Goal: Information Seeking & Learning: Find specific fact

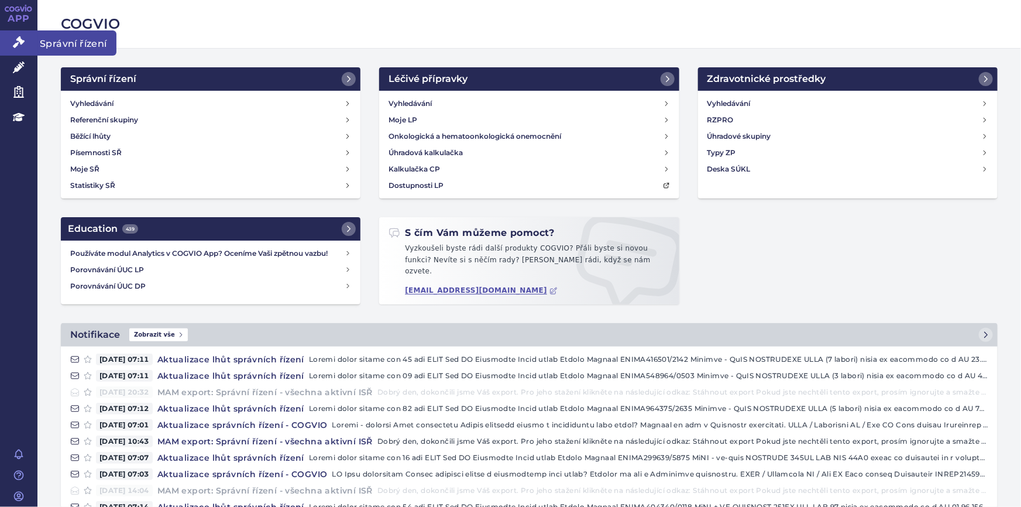
click at [16, 43] on icon at bounding box center [19, 42] width 12 height 12
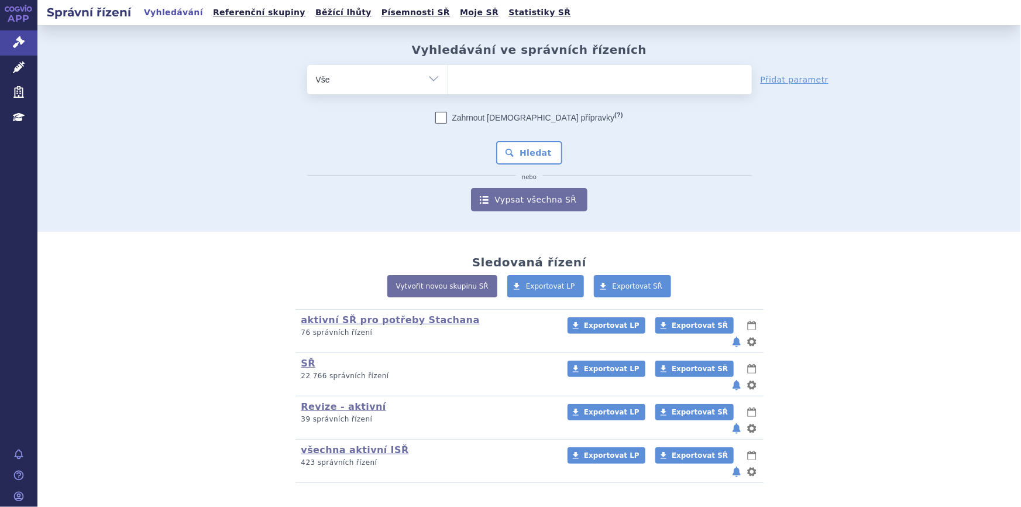
click at [523, 77] on ul at bounding box center [600, 77] width 304 height 25
click at [448, 77] on select at bounding box center [448, 78] width 1 height 29
paste input "L01FX18"
type input "L01FX18"
select select "L01FX18"
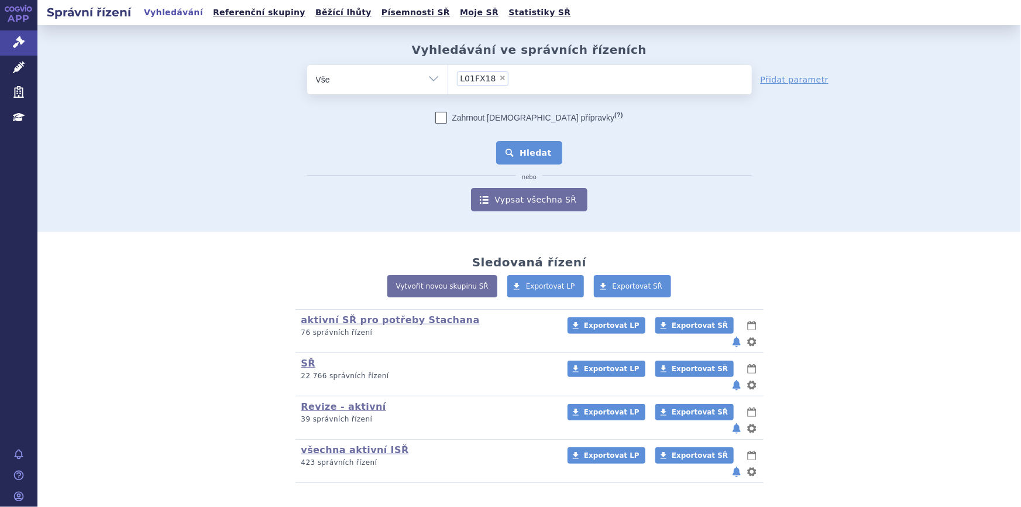
click at [532, 150] on button "Hledat" at bounding box center [529, 152] width 66 height 23
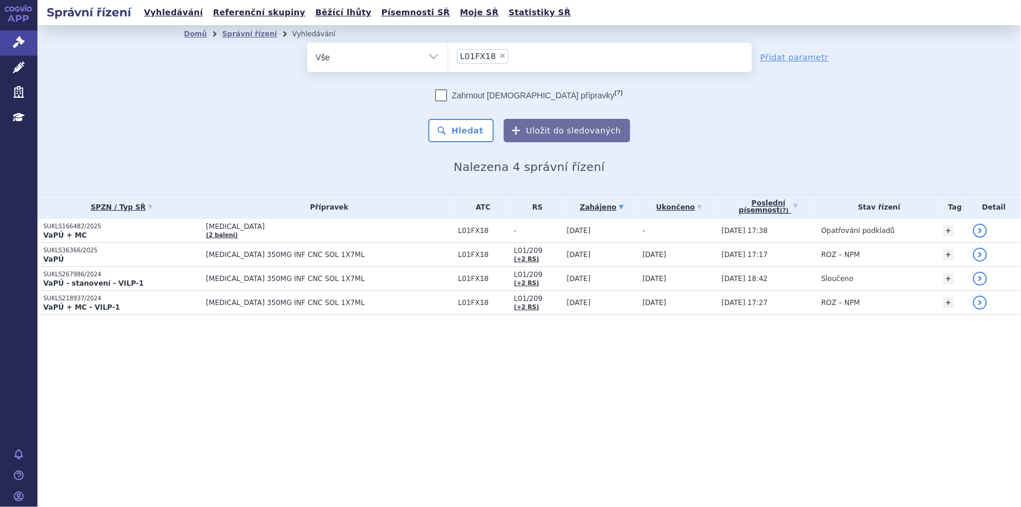
click at [499, 55] on span "×" at bounding box center [502, 55] width 7 height 7
click at [448, 55] on select "L01FX18" at bounding box center [448, 56] width 1 height 29
select select
type input "SUKLS186909/2025"
select select "SUKLS186909/2025"
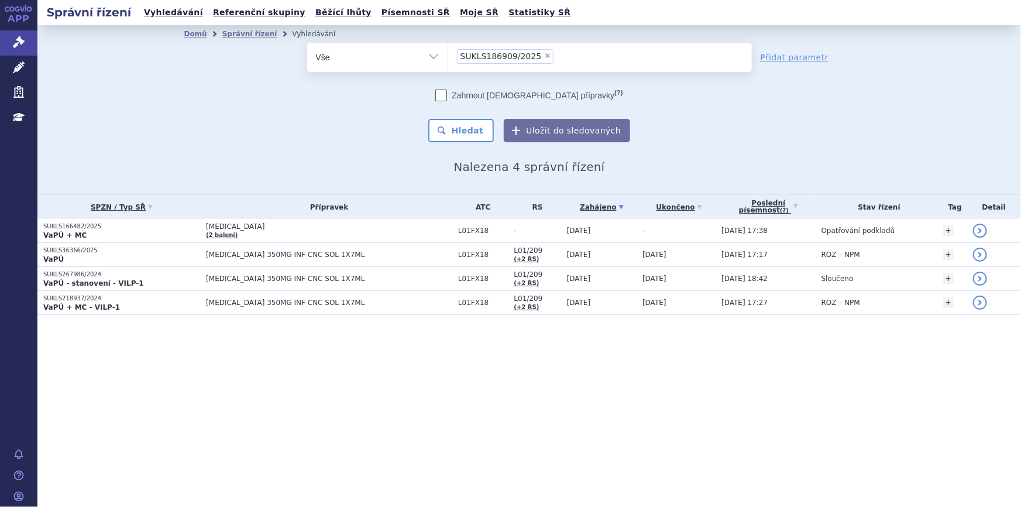
click at [592, 54] on ul "× SUKLS186909/2025" at bounding box center [600, 56] width 304 height 26
click at [448, 54] on select "L01FX18 SUKLS186909/2025" at bounding box center [448, 56] width 1 height 29
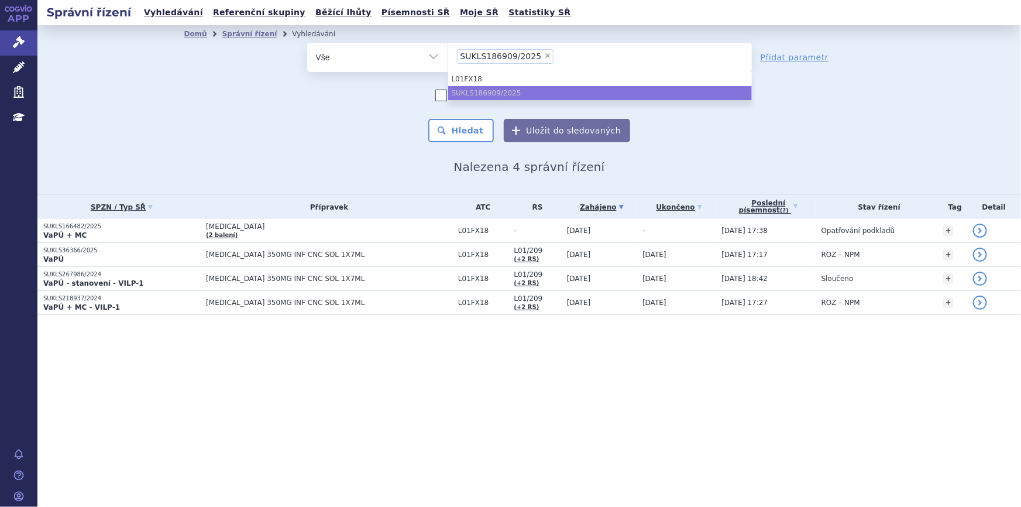
paste input "SUKLS207053/2025"
type input "SUKLS207053/2025"
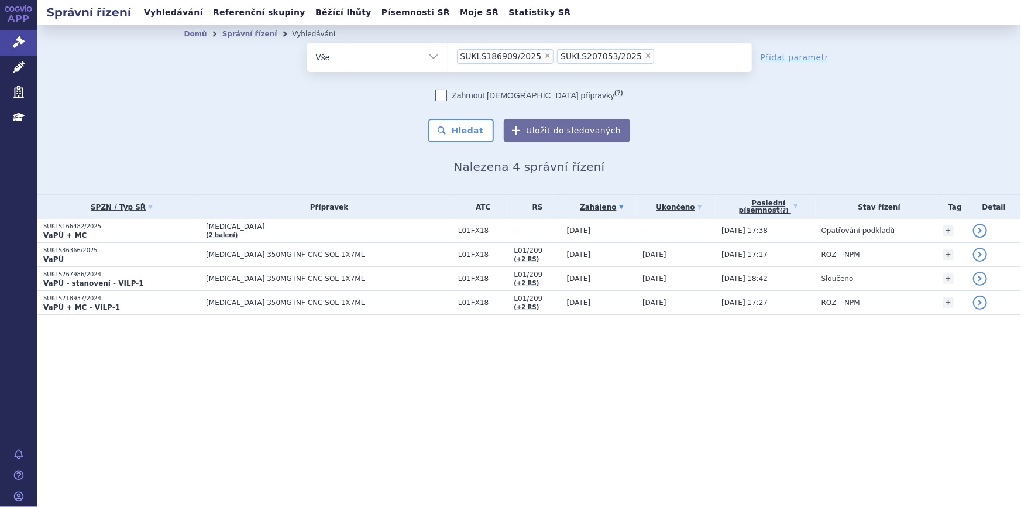
click at [684, 53] on ul "× SUKLS186909/2025 × SUKLS207053/2025" at bounding box center [600, 56] width 304 height 26
click at [448, 53] on select "L01FX18 SUKLS186909/2025 SUKLS207053/2025" at bounding box center [448, 56] width 1 height 29
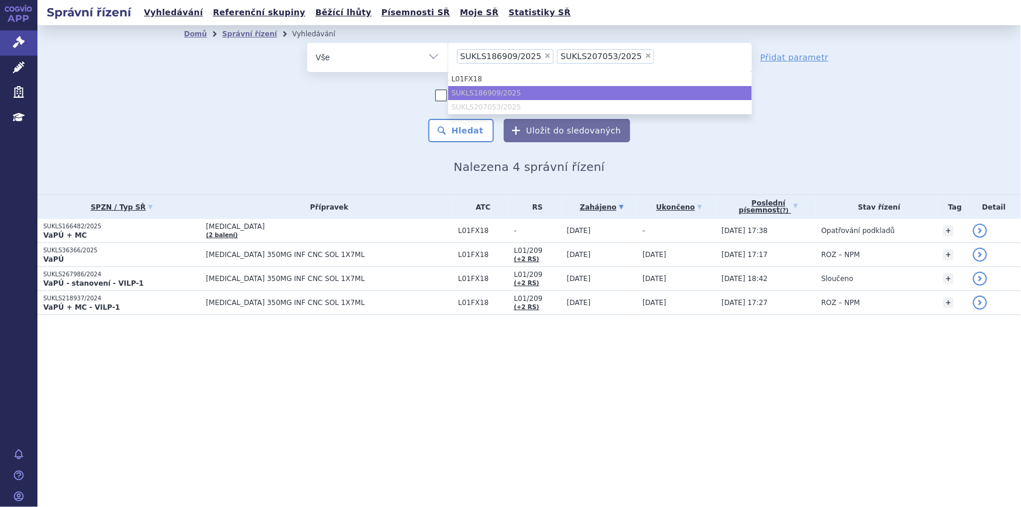
paste input "SUKLS246054/2025"
type input "SUKLS246054/2025"
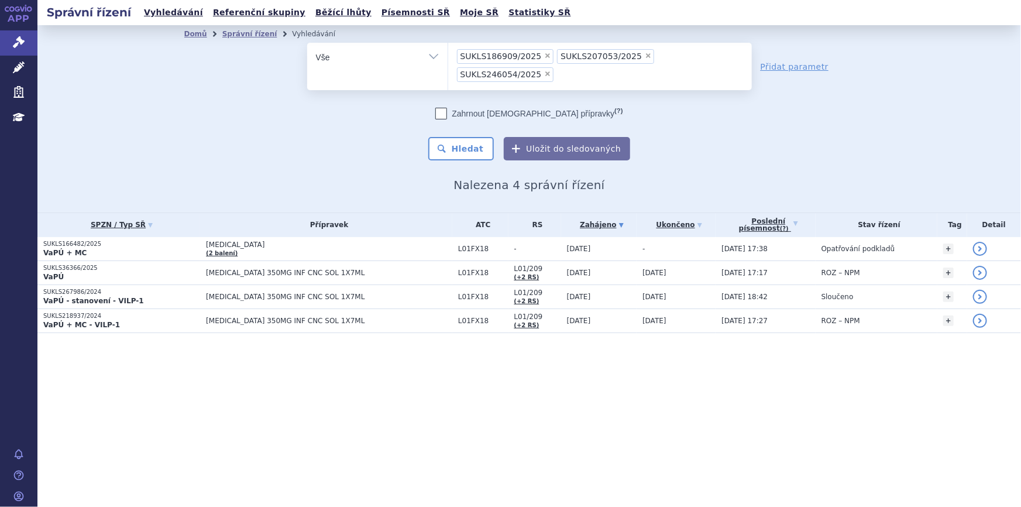
click at [564, 67] on input "L01FX18 SUKLS186909/2025 SUKLS207053/2025 SUKLS246054/2025 × SUKLS186909/2025 ×…" at bounding box center [560, 74] width 6 height 15
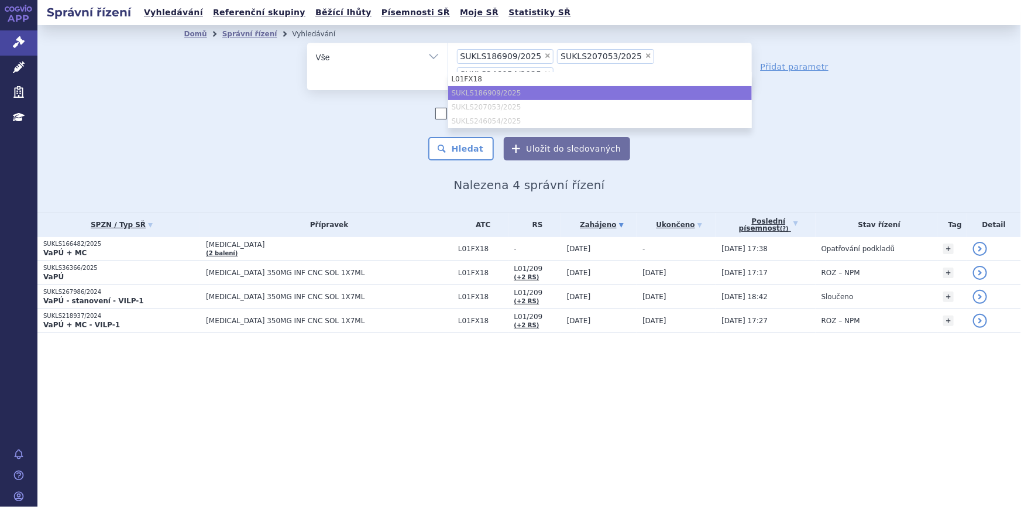
paste input "SUKLS246116/2025"
type input "SUKLS246116/2025"
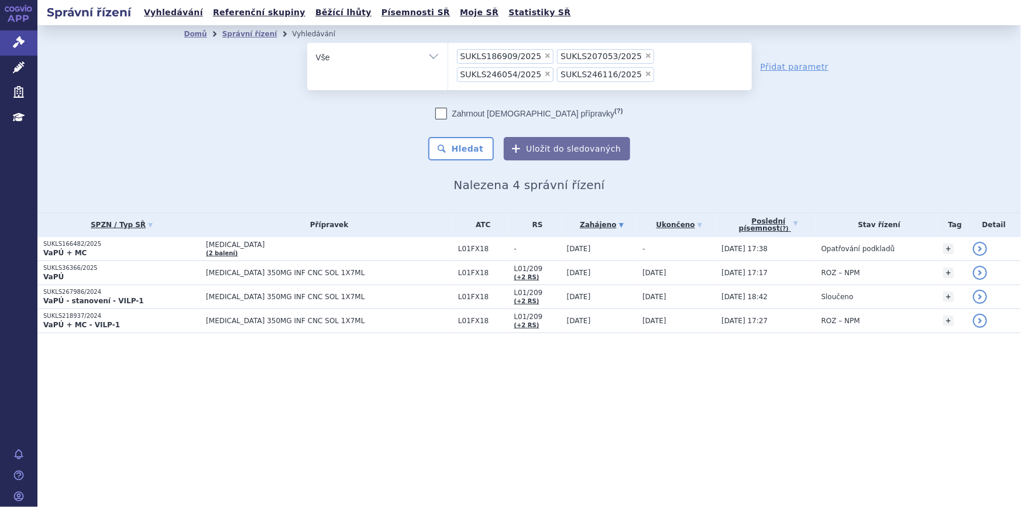
click at [674, 76] on ul "× SUKLS186909/2025 × SUKLS207053/2025 × SUKLS246054/2025 × SUKLS246116/2025" at bounding box center [600, 65] width 304 height 44
click at [448, 71] on select "L01FX18 SUKLS186909/2025 SUKLS207053/2025 SUKLS246054/2025 SUKLS246116/2025" at bounding box center [448, 56] width 1 height 29
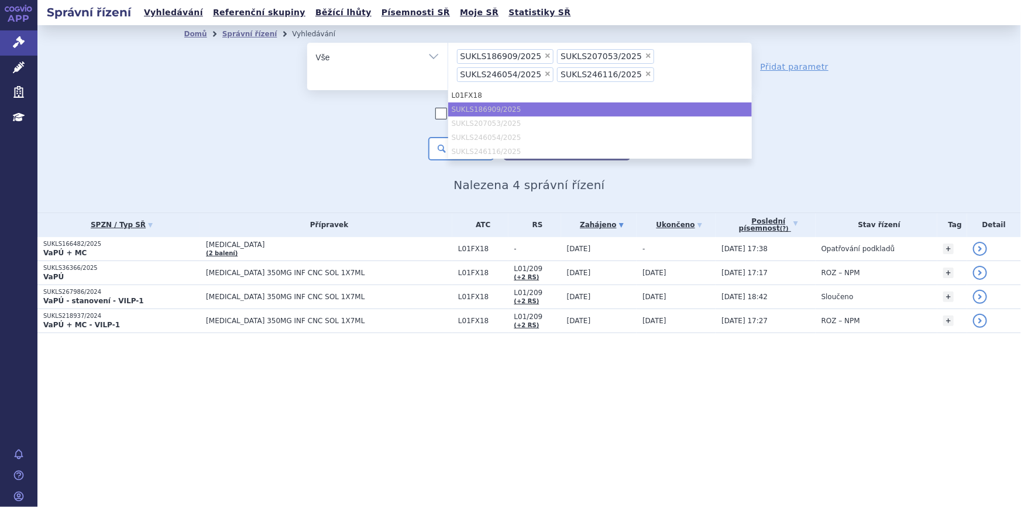
paste input "SUKLS247105/2025"
type input "SUKLS247105/2025"
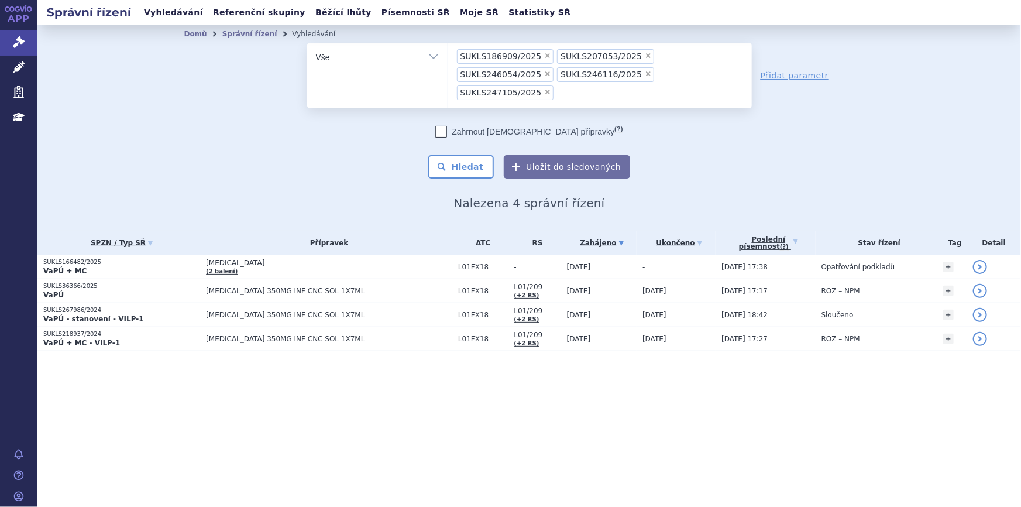
click at [663, 70] on ul "× SUKLS186909/2025 × SUKLS207053/2025 × SUKLS246054/2025 × SUKLS246116/2025 × S…" at bounding box center [600, 74] width 304 height 62
click at [448, 70] on select "L01FX18 SUKLS186909/2025 SUKLS207053/2025 SUKLS246054/2025 SUKLS246116/2025 SUK…" at bounding box center [448, 56] width 1 height 29
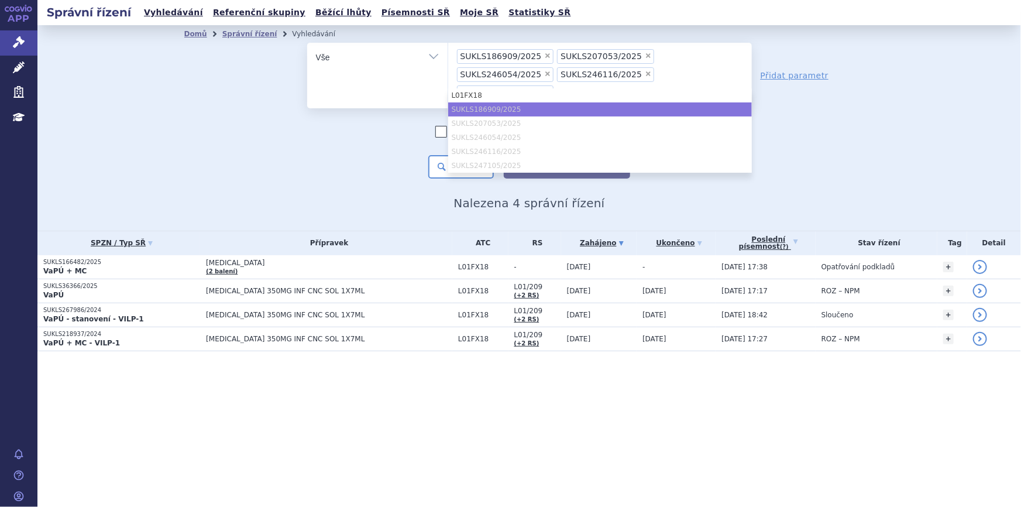
paste input "SUKLS247239/2025"
type input "SUKLS247239/2025"
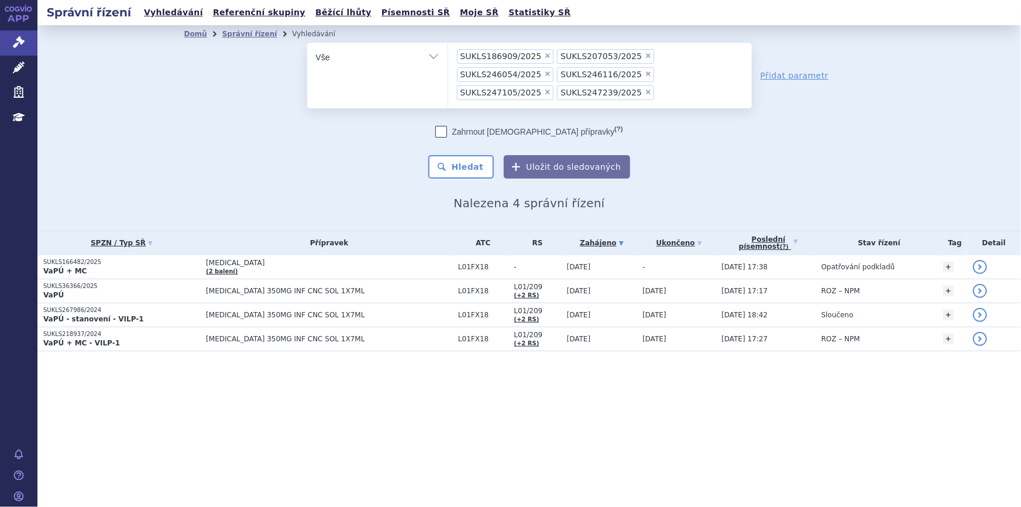
click at [732, 76] on ul "× SUKLS186909/2025 × SUKLS207053/2025 × SUKLS246054/2025 × SUKLS246116/2025 × S…" at bounding box center [600, 74] width 304 height 62
click at [448, 71] on select "L01FX18 SUKLS186909/2025 SUKLS207053/2025 SUKLS246054/2025 SUKLS246116/2025 SUK…" at bounding box center [448, 56] width 1 height 29
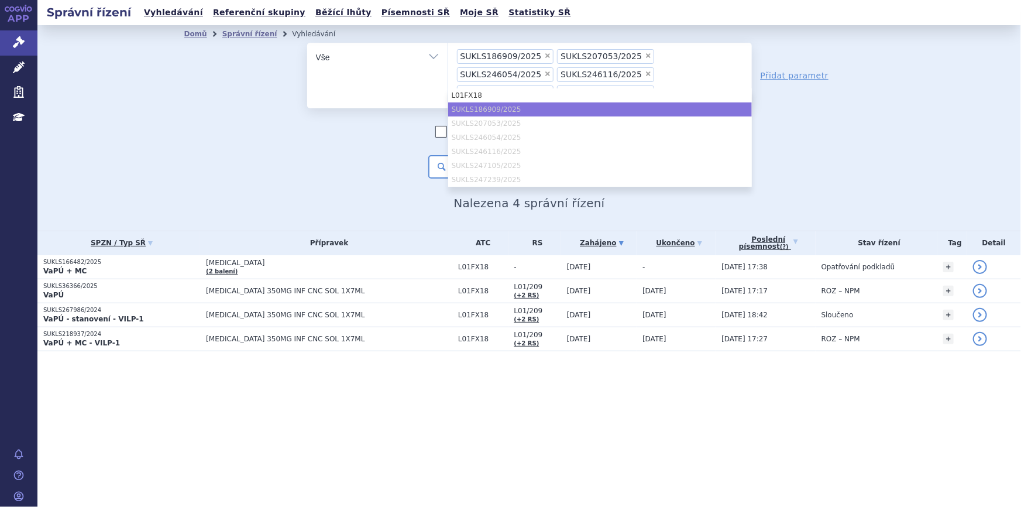
paste input "SUKLS247419/2025"
type input "SUKLS247419/2025"
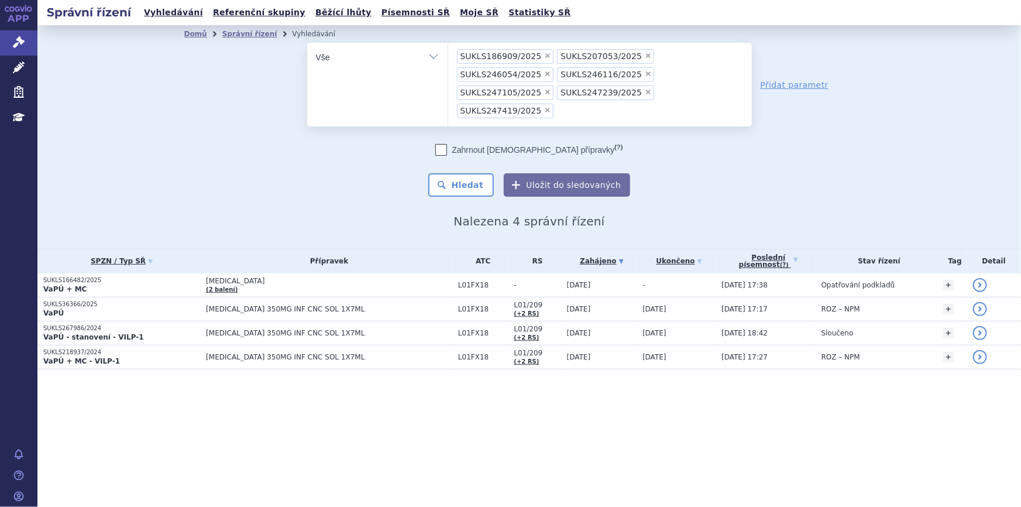
click at [638, 88] on ul "× SUKLS186909/2025 × SUKLS207053/2025 × SUKLS246054/2025 × SUKLS246116/2025 × S…" at bounding box center [600, 83] width 304 height 80
click at [448, 71] on select "L01FX18 SUKLS186909/2025 SUKLS207053/2025 SUKLS246054/2025 SUKLS246116/2025 SUK…" at bounding box center [448, 56] width 1 height 29
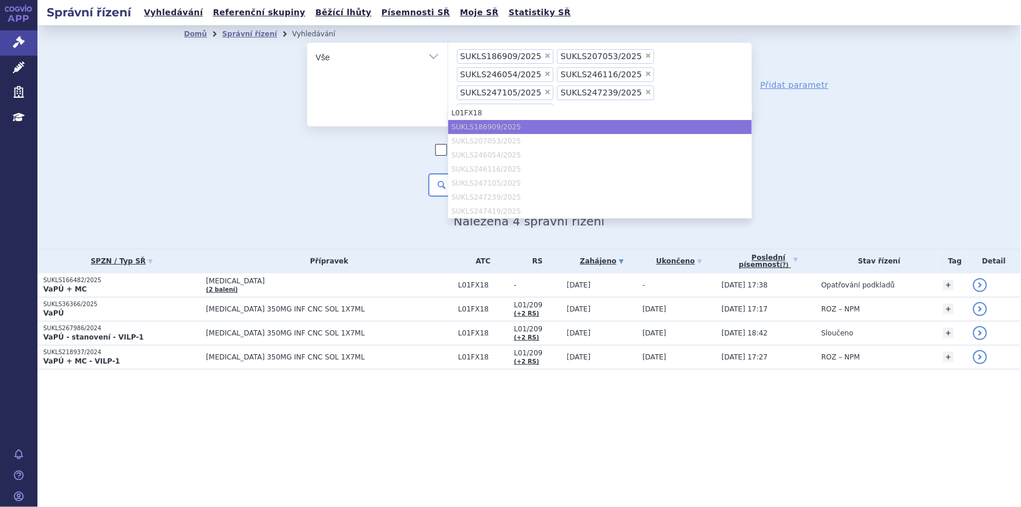
paste input "SUKLS247344/2025"
type input "SUKLS247344/2025"
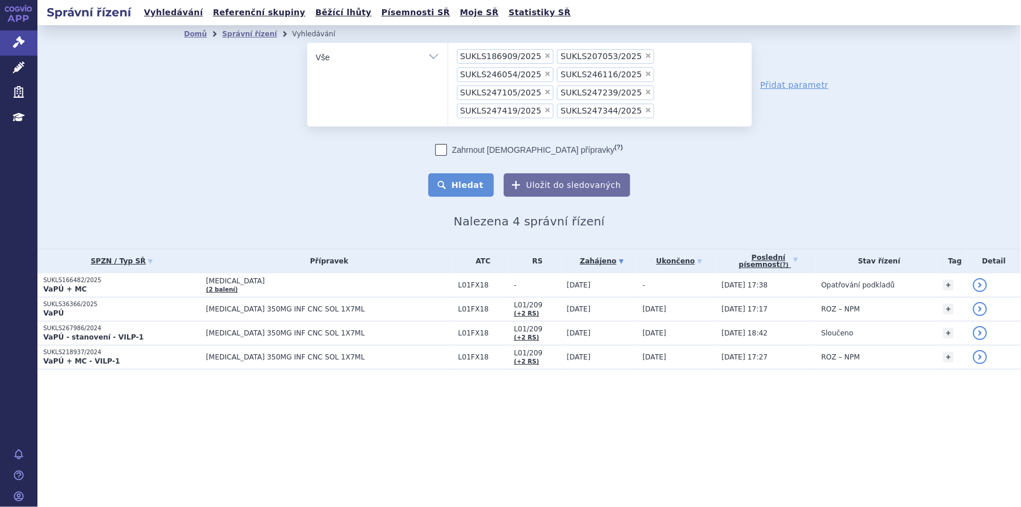
click at [451, 173] on button "Hledat" at bounding box center [461, 184] width 66 height 23
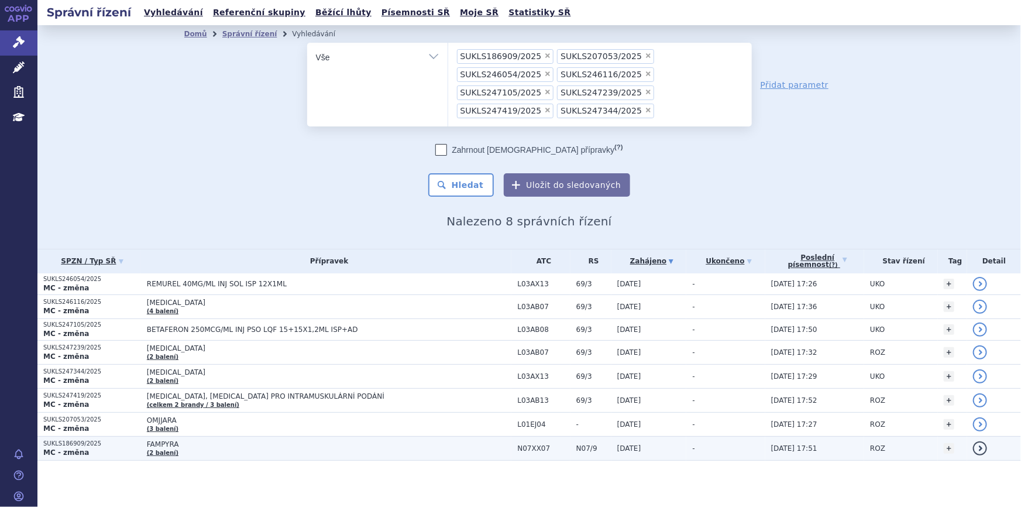
click at [267, 436] on td "FAMPYRA (2 balení)" at bounding box center [326, 448] width 371 height 24
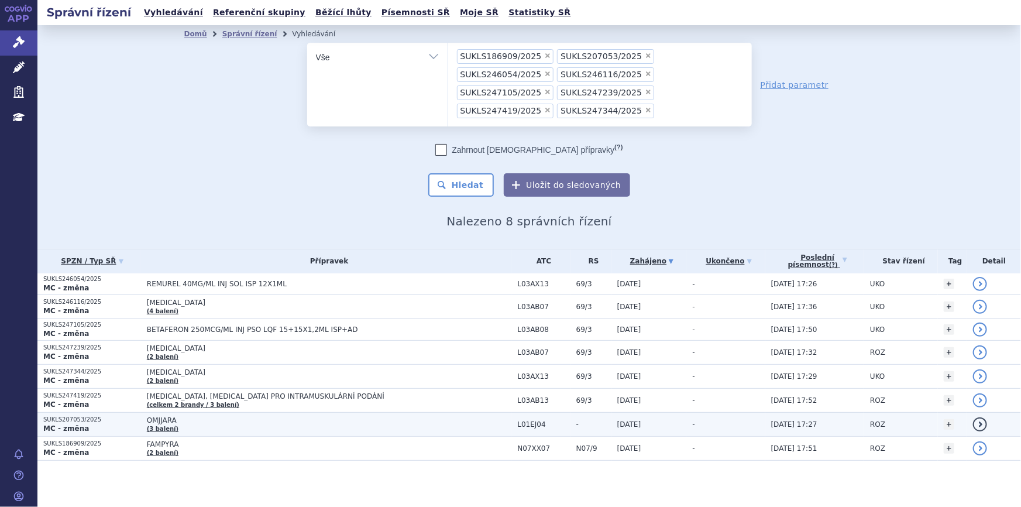
click at [264, 416] on span "OMJJARA" at bounding box center [293, 420] width 293 height 8
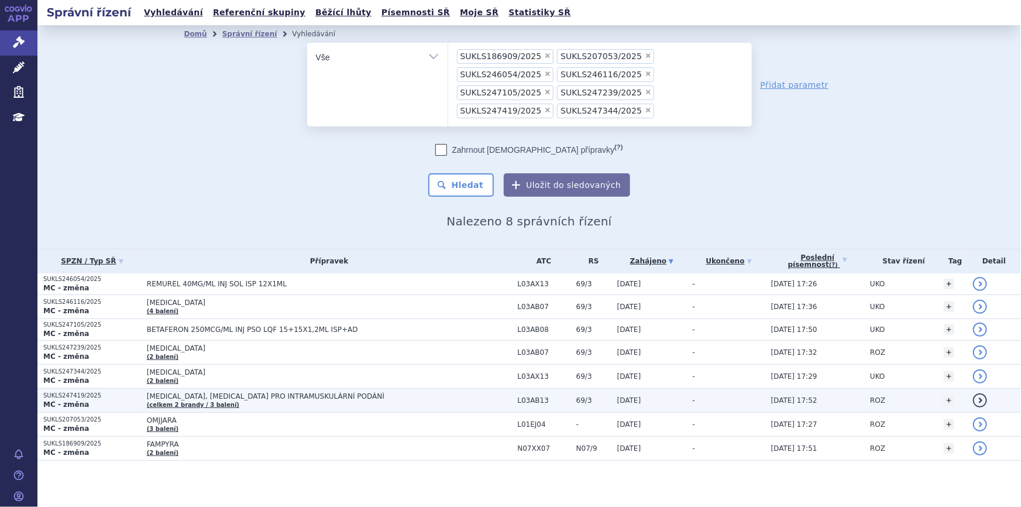
click at [269, 392] on span "PLEGRIDY, PLEGRIDY PRO INTRAMUSKULÁRNÍ PODÁNÍ" at bounding box center [293, 396] width 293 height 8
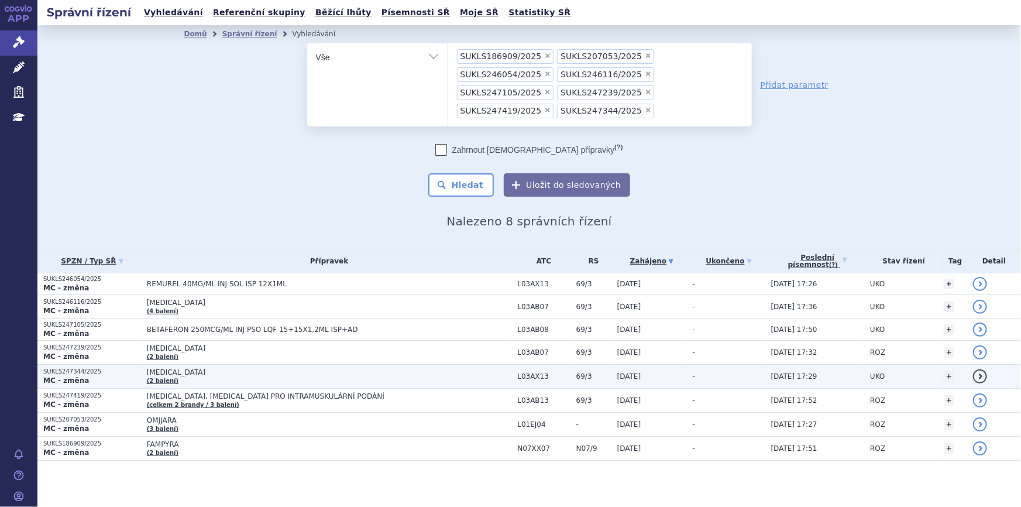
click at [274, 368] on span "COPAXONE" at bounding box center [293, 372] width 293 height 8
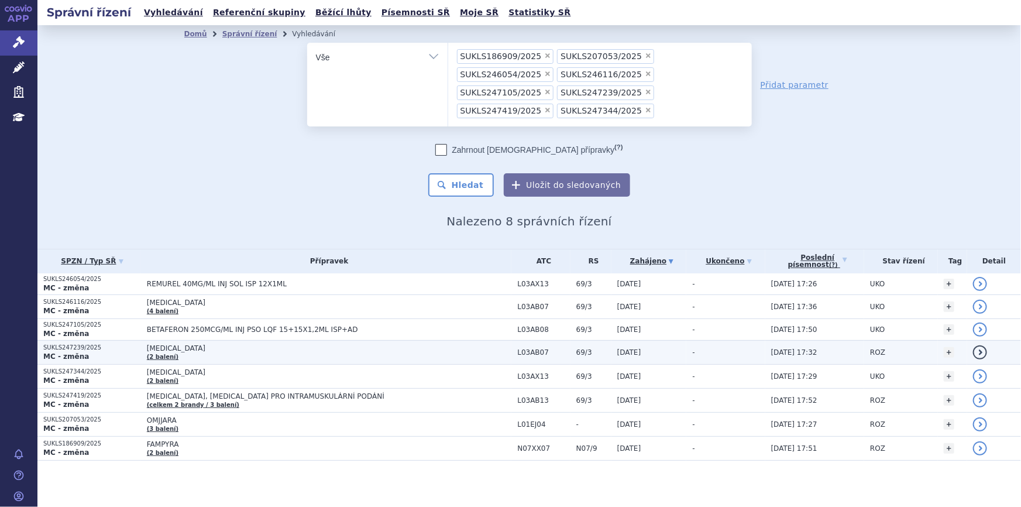
click at [278, 344] on span "AVONEX" at bounding box center [293, 348] width 293 height 8
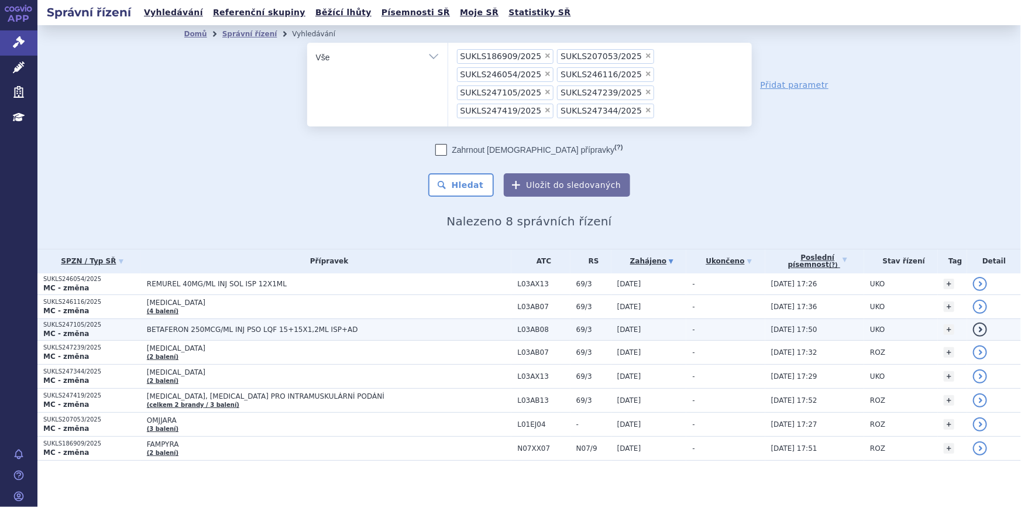
click at [303, 325] on span "BETAFERON 250MCG/ML INJ PSO LQF 15+15X1,2ML ISP+AD" at bounding box center [293, 329] width 293 height 8
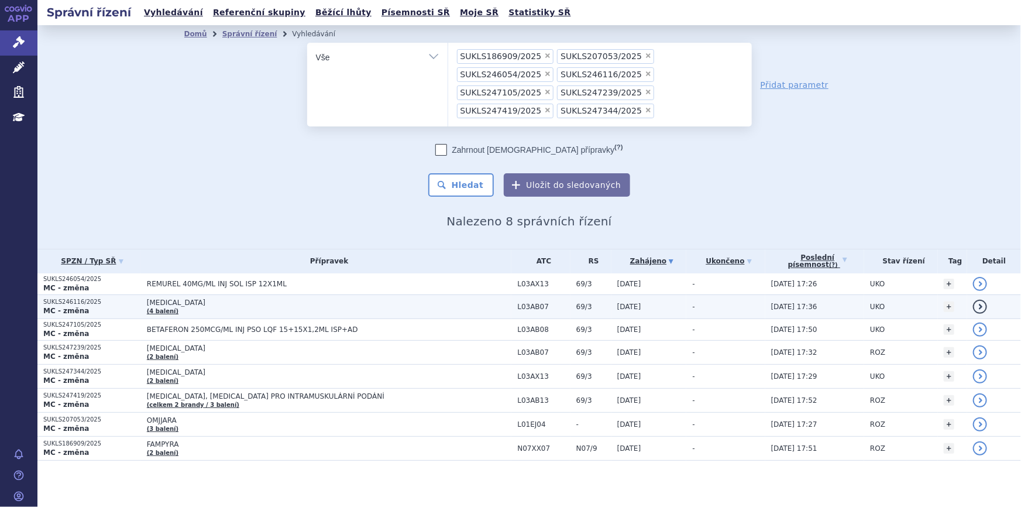
click at [304, 298] on span "REBIF" at bounding box center [293, 302] width 293 height 8
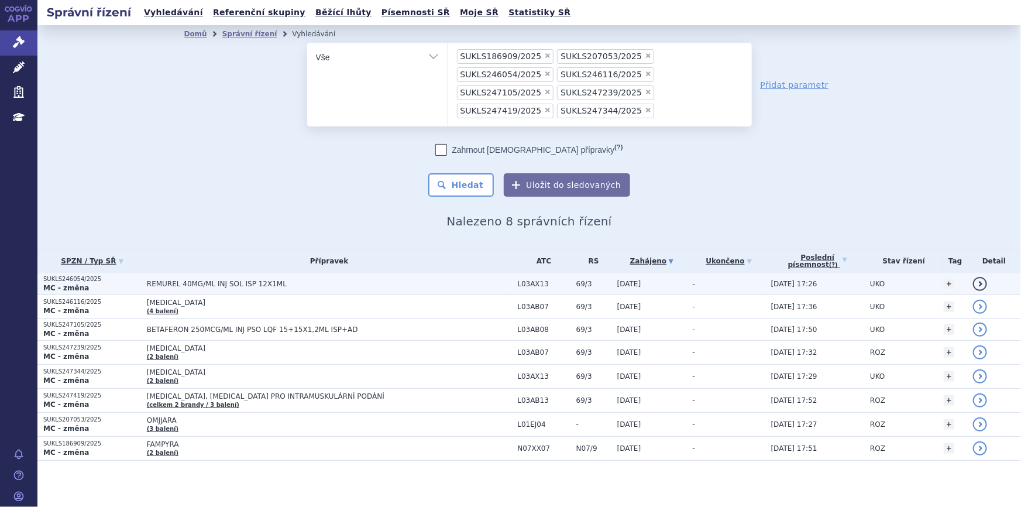
click at [315, 280] on span "REMUREL 40MG/ML INJ SOL ISP 12X1ML" at bounding box center [293, 284] width 293 height 8
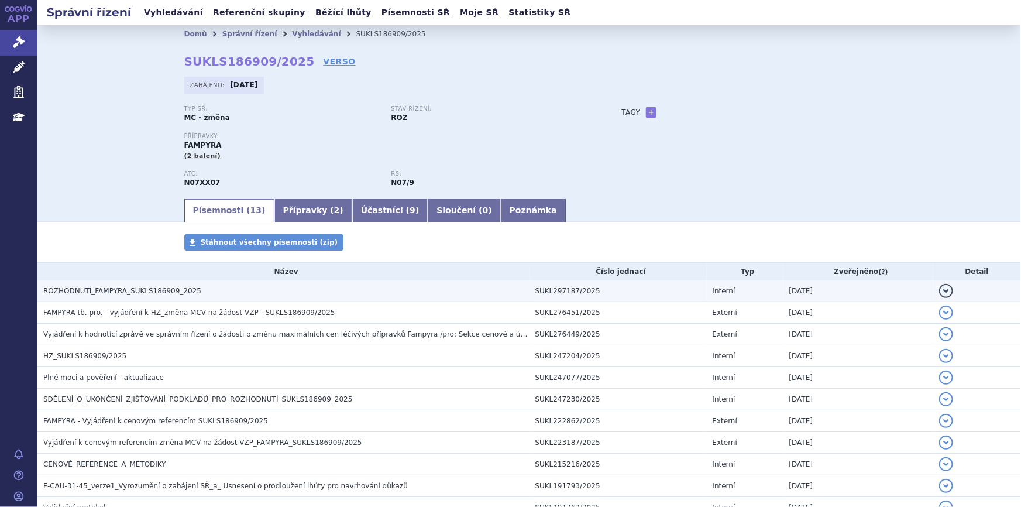
click at [168, 290] on span "ROZHODNUTÍ_FAMPYRA_SUKLS186909_2025" at bounding box center [122, 291] width 158 height 8
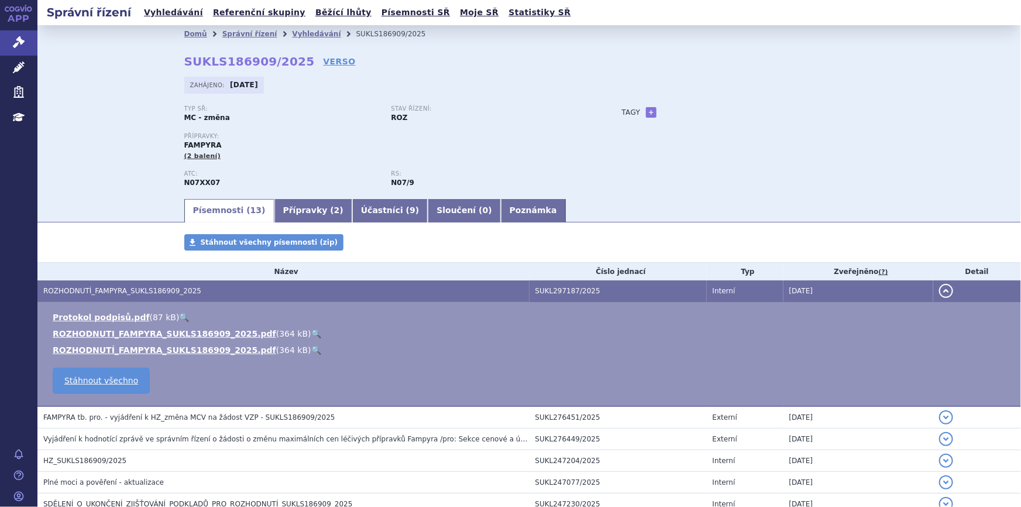
click at [311, 334] on link "🔍" at bounding box center [316, 333] width 10 height 9
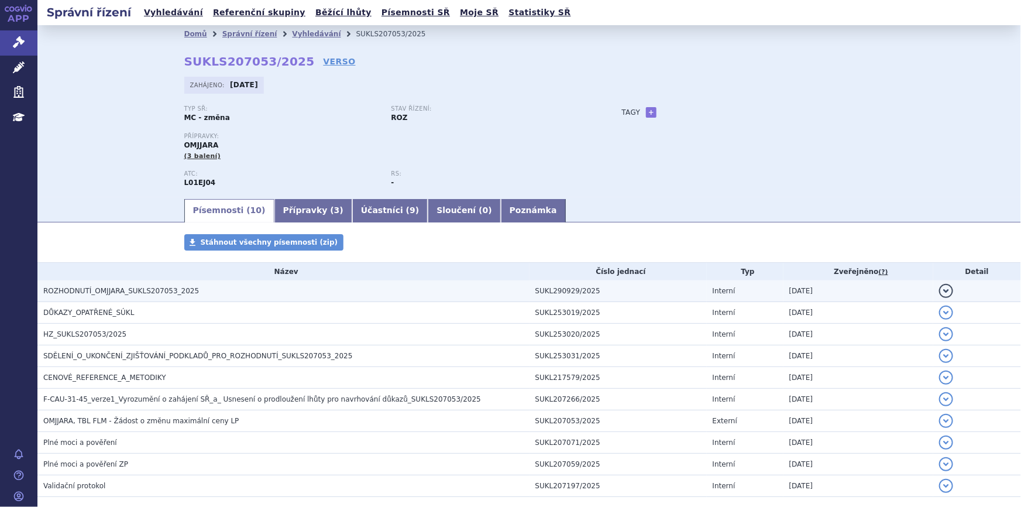
click at [131, 289] on span "ROZHODNUTÍ_OMJJARA_SUKLS207053_2025" at bounding box center [121, 291] width 156 height 8
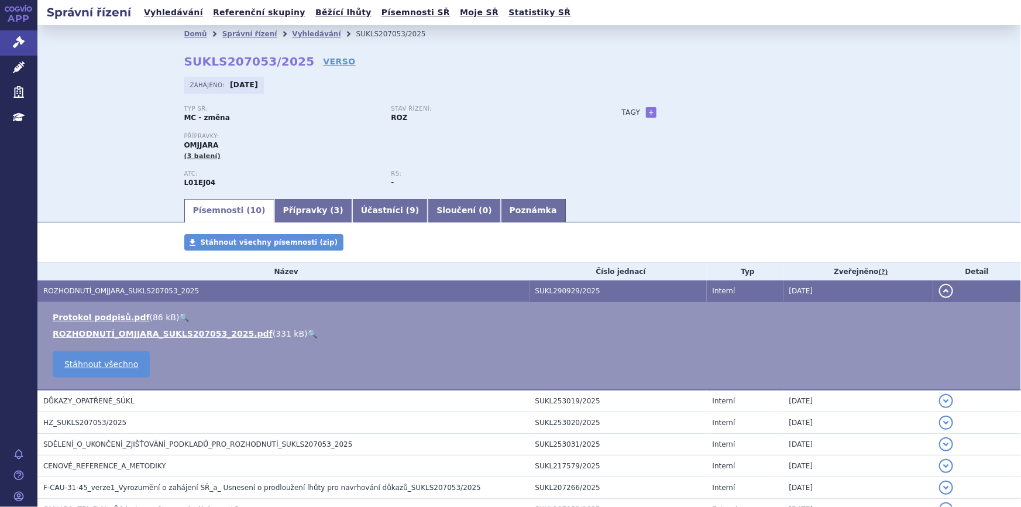
click at [308, 335] on link "🔍" at bounding box center [313, 333] width 10 height 9
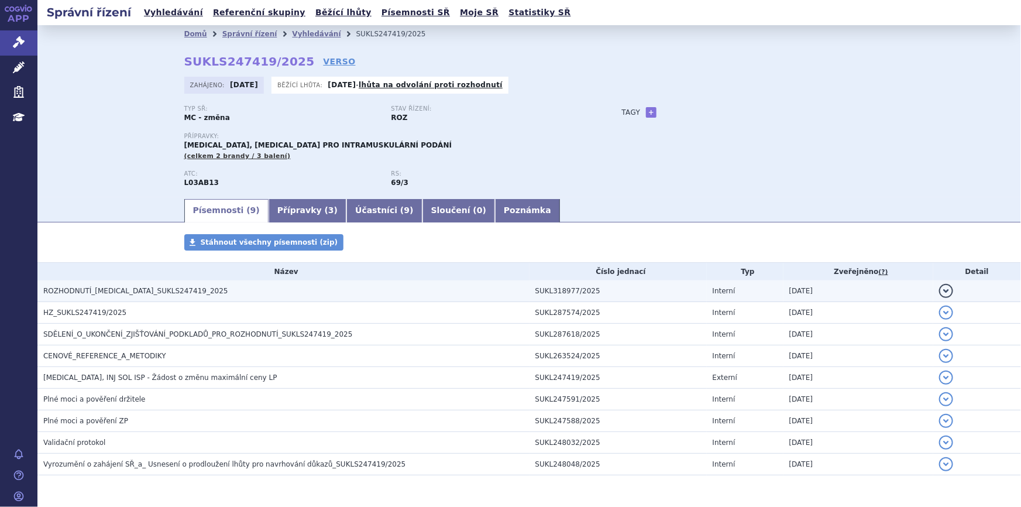
click at [249, 293] on h3 "ROZHODNUTÍ_[MEDICAL_DATA]_SUKLS247419_2025" at bounding box center [286, 291] width 486 height 12
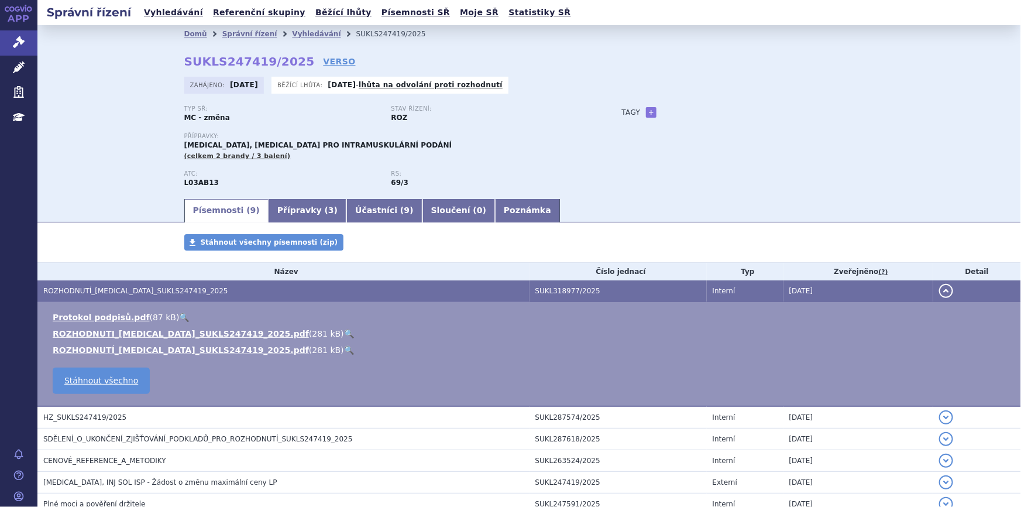
click at [344, 331] on link "🔍" at bounding box center [349, 333] width 10 height 9
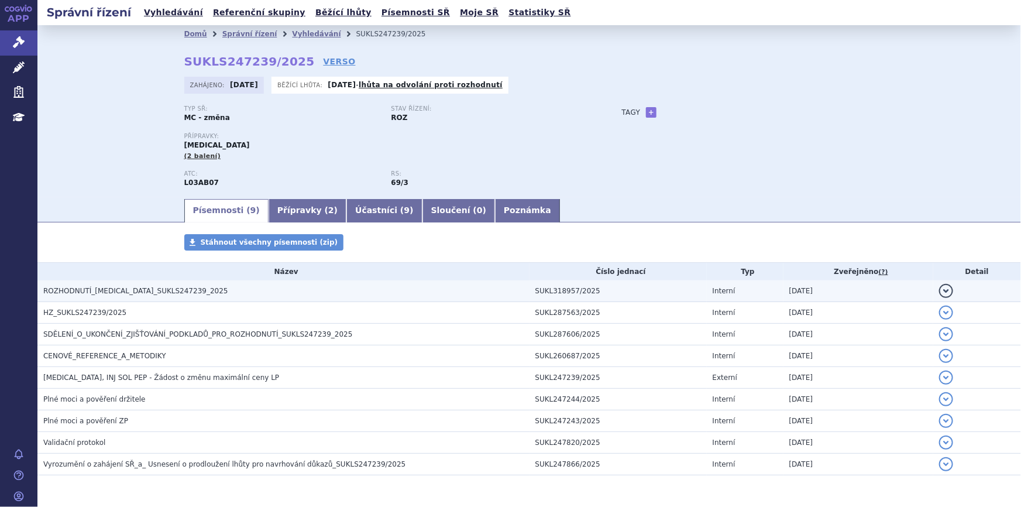
click at [222, 293] on h3 "ROZHODNUTÍ_AVONEX_SUKLS247239_2025" at bounding box center [286, 291] width 486 height 12
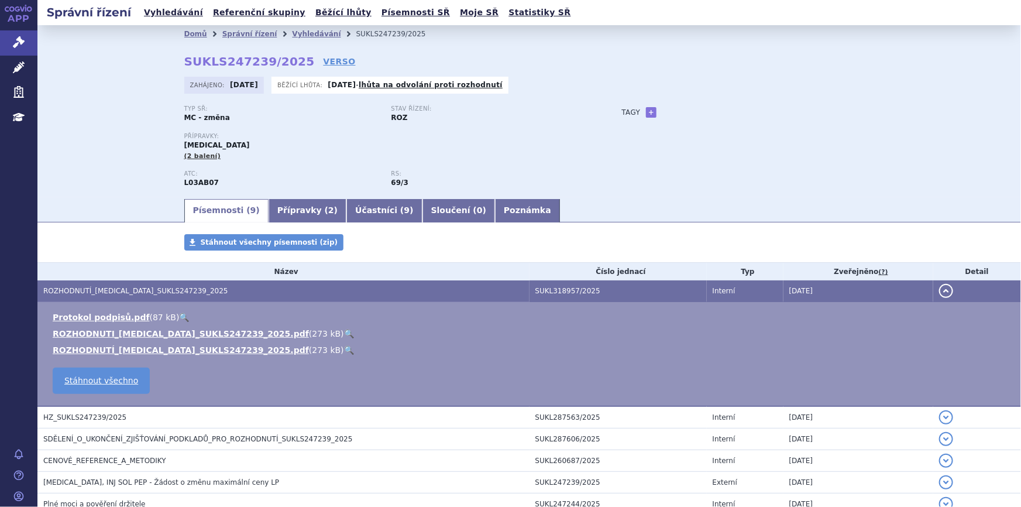
click at [344, 332] on link "🔍" at bounding box center [349, 333] width 10 height 9
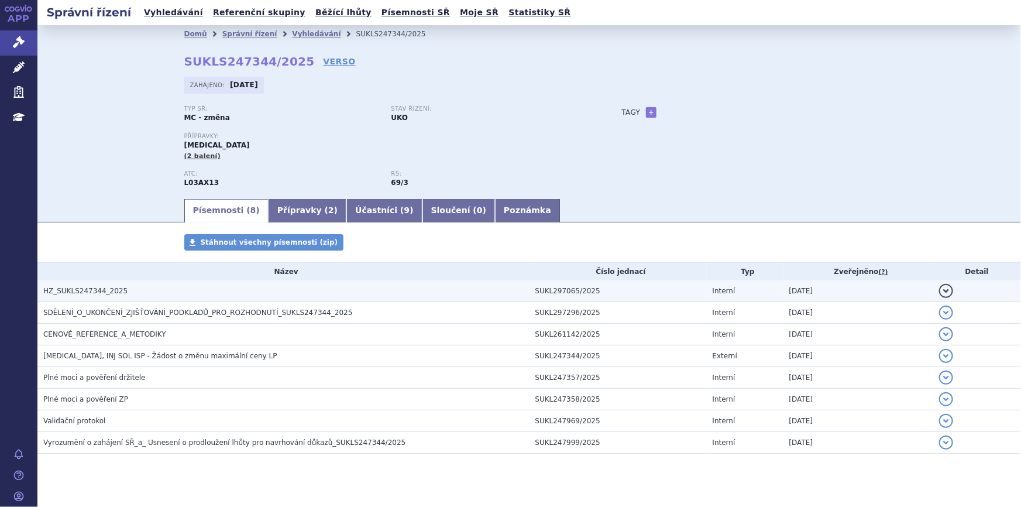
click at [140, 293] on h3 "HZ_SUKLS247344_2025" at bounding box center [286, 291] width 486 height 12
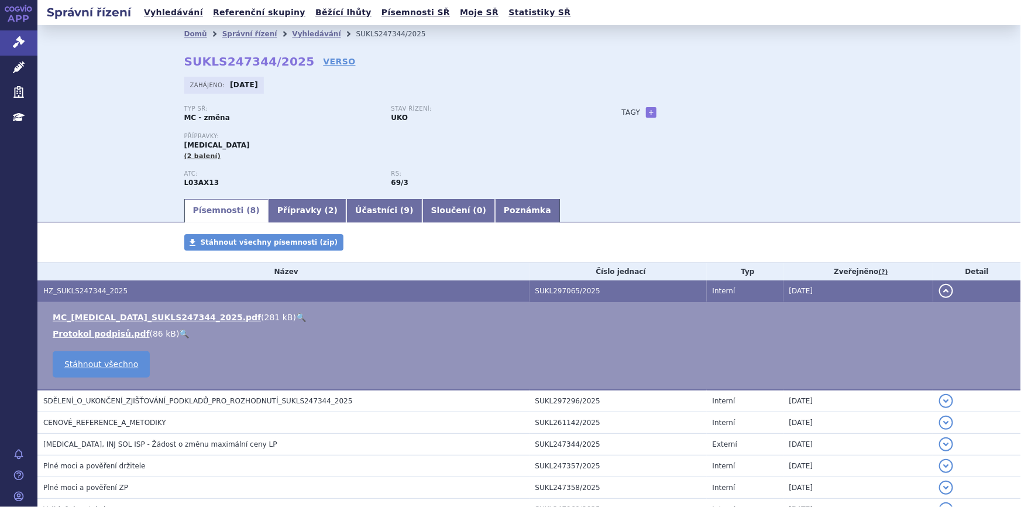
click at [296, 316] on link "🔍" at bounding box center [301, 317] width 10 height 9
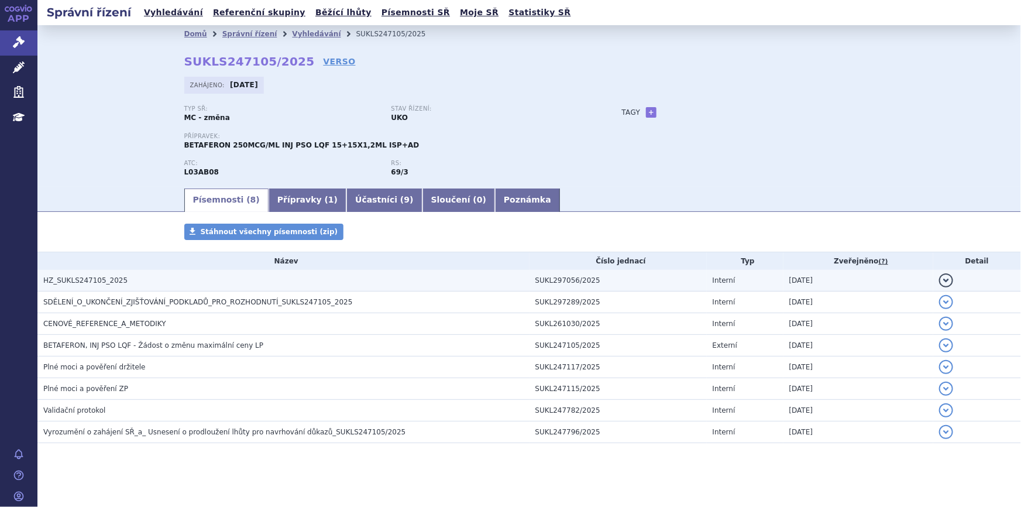
click at [127, 279] on h3 "HZ_SUKLS247105_2025" at bounding box center [286, 280] width 486 height 12
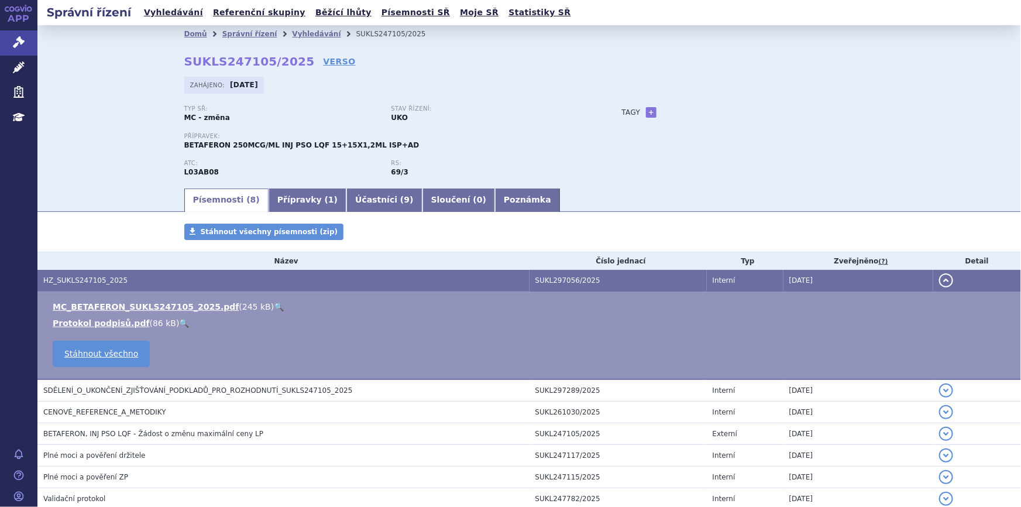
click at [274, 306] on link "🔍" at bounding box center [279, 306] width 10 height 9
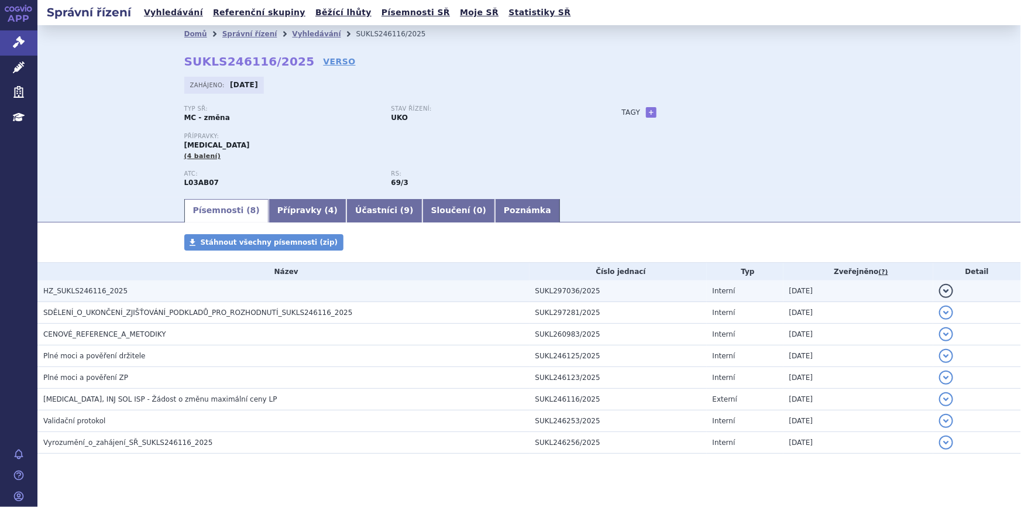
click at [89, 292] on span "HZ_SUKLS246116_2025" at bounding box center [85, 291] width 84 height 8
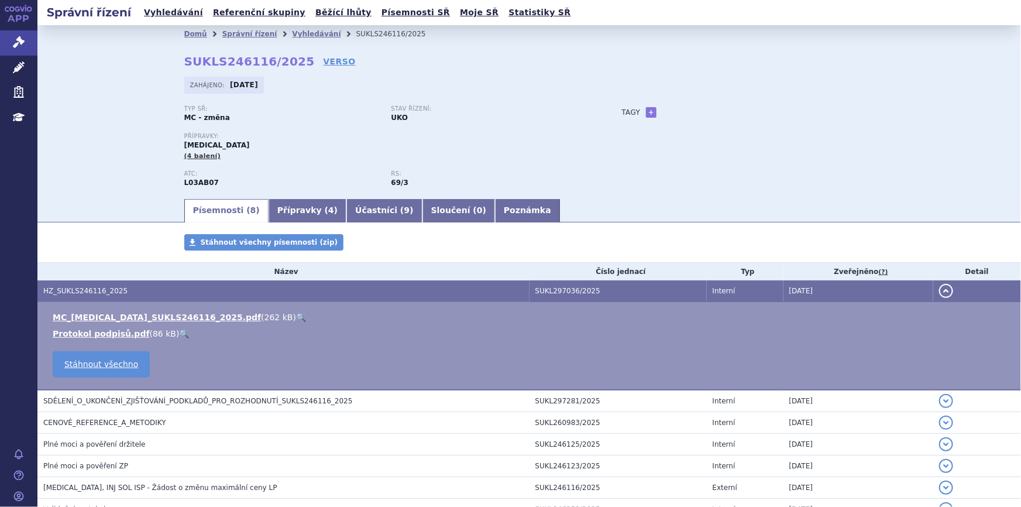
click at [296, 316] on link "🔍" at bounding box center [301, 317] width 10 height 9
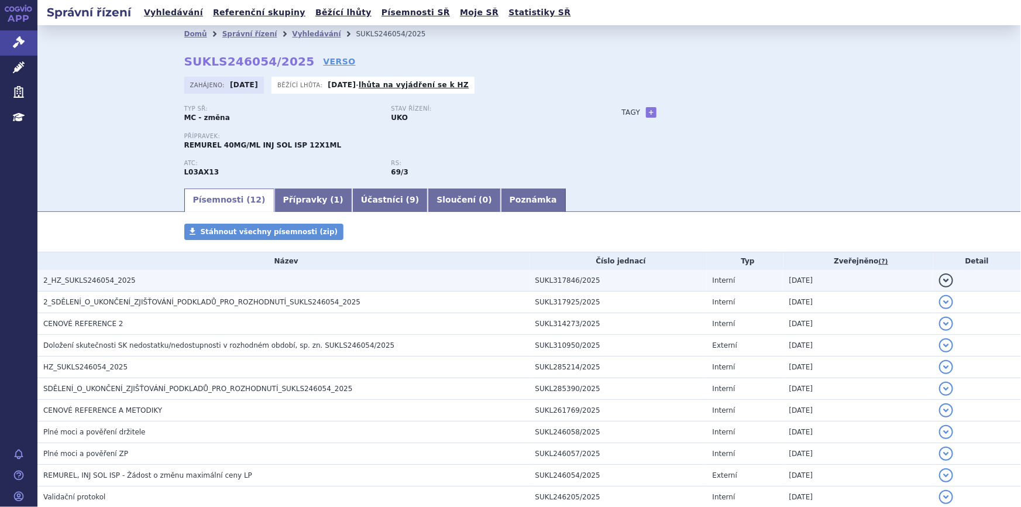
click at [123, 284] on h3 "2_HZ_SUKLS246054_2025" at bounding box center [286, 280] width 486 height 12
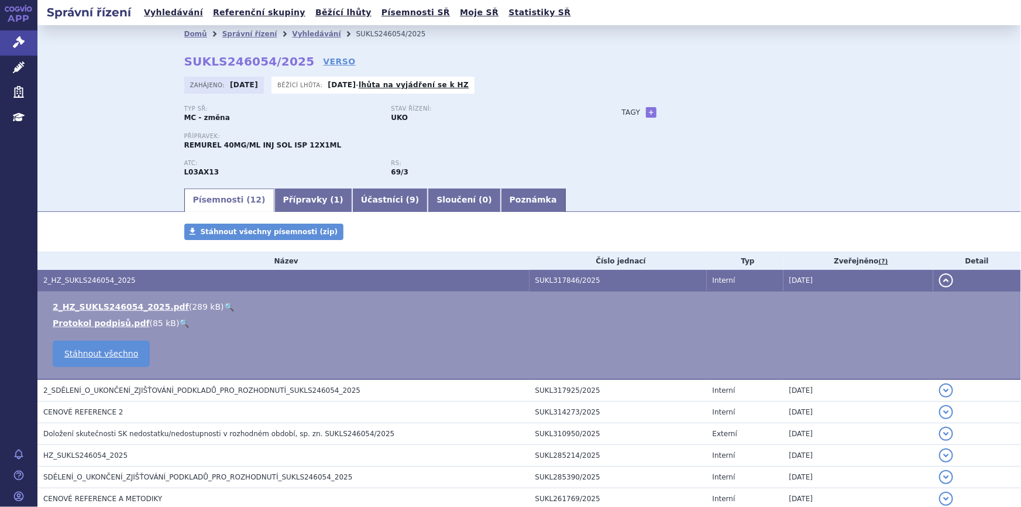
click at [224, 306] on link "🔍" at bounding box center [229, 306] width 10 height 9
